Goal: Transaction & Acquisition: Subscribe to service/newsletter

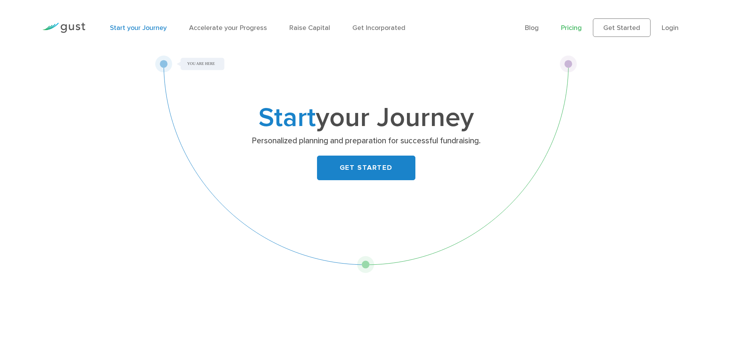
click at [569, 28] on link "Pricing" at bounding box center [571, 28] width 21 height 8
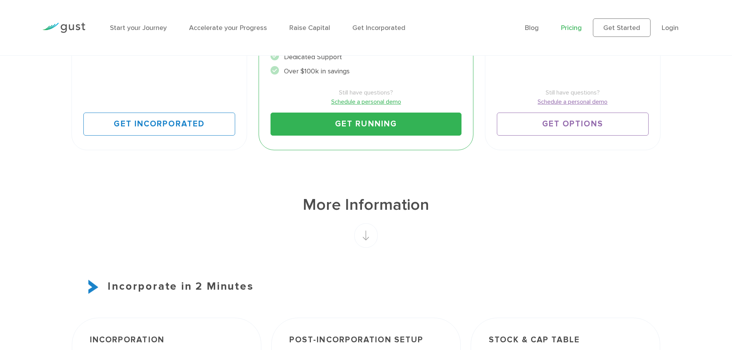
scroll to position [307, 0]
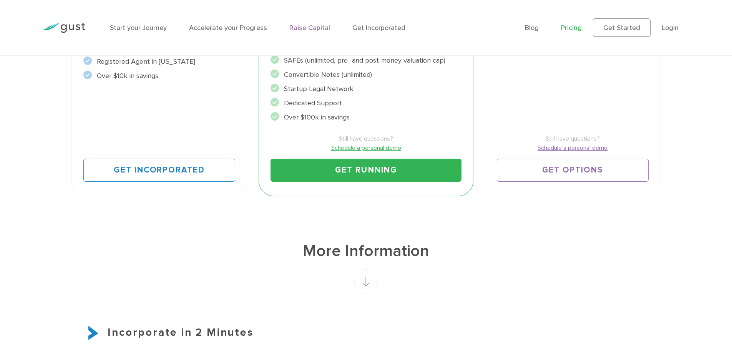
click at [306, 28] on link "Raise Capital" at bounding box center [309, 28] width 41 height 8
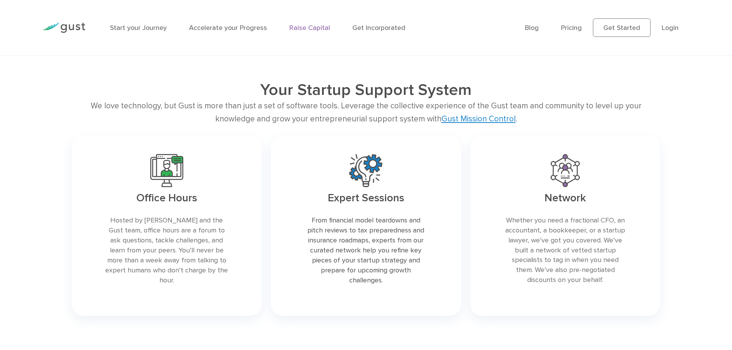
scroll to position [999, 0]
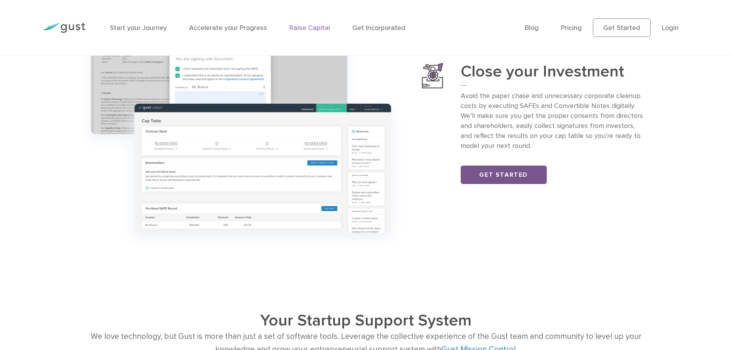
click at [481, 174] on link "Get Started" at bounding box center [503, 175] width 86 height 18
